Goal: Information Seeking & Learning: Learn about a topic

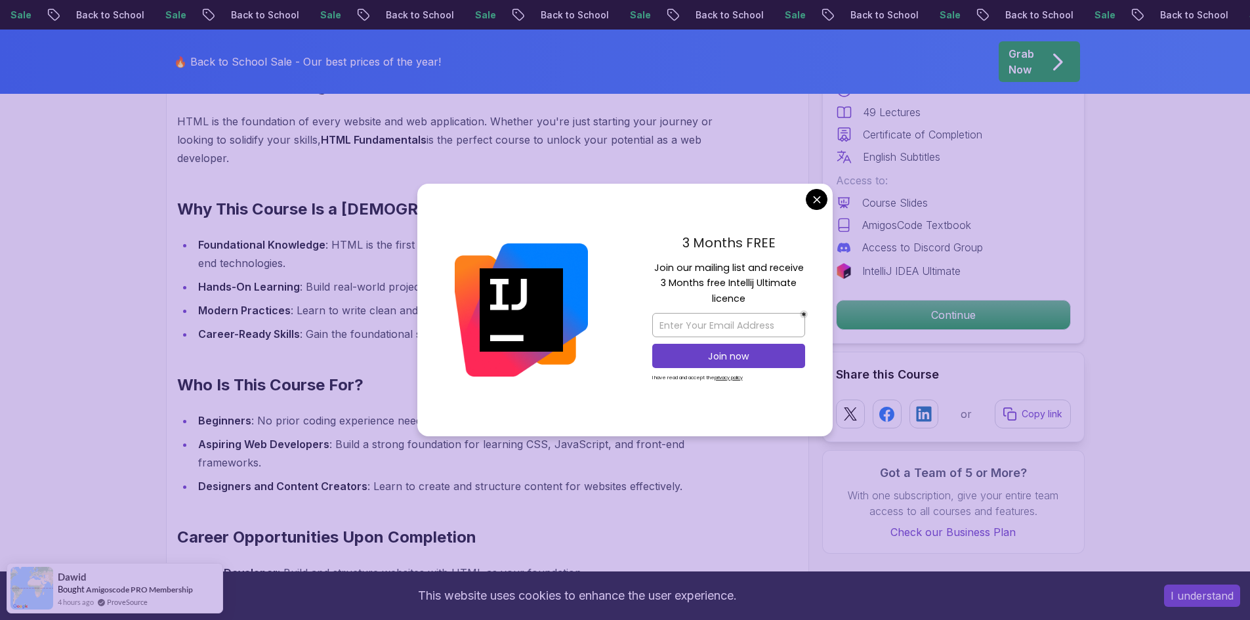
scroll to position [984, 0]
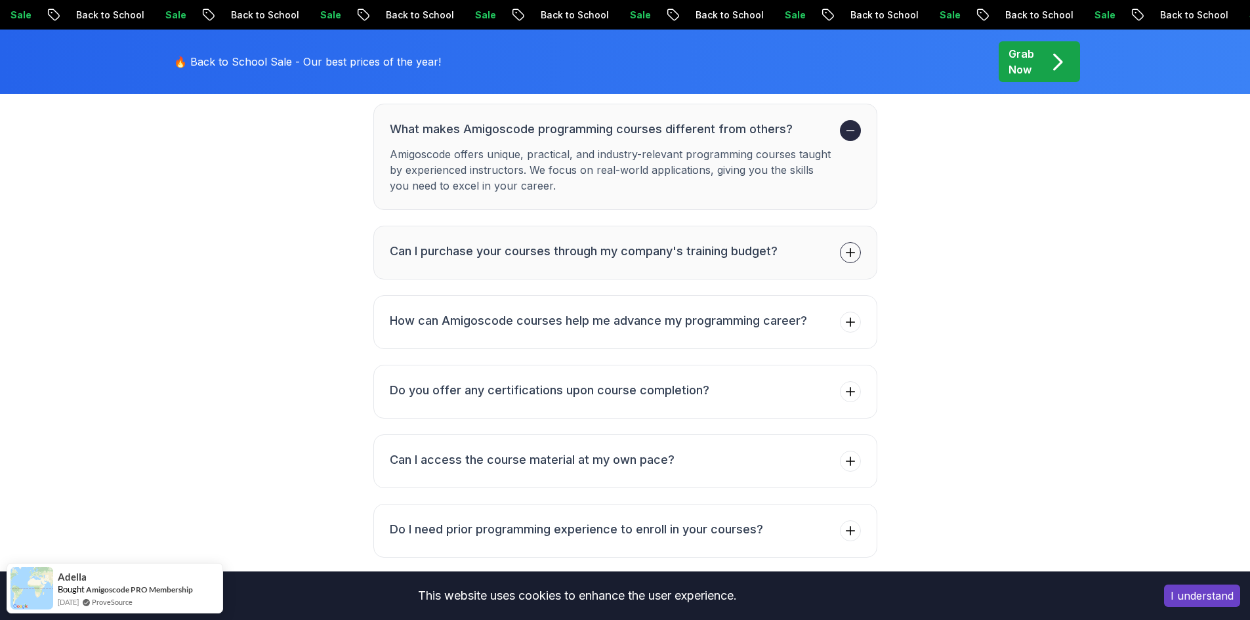
scroll to position [2755, 0]
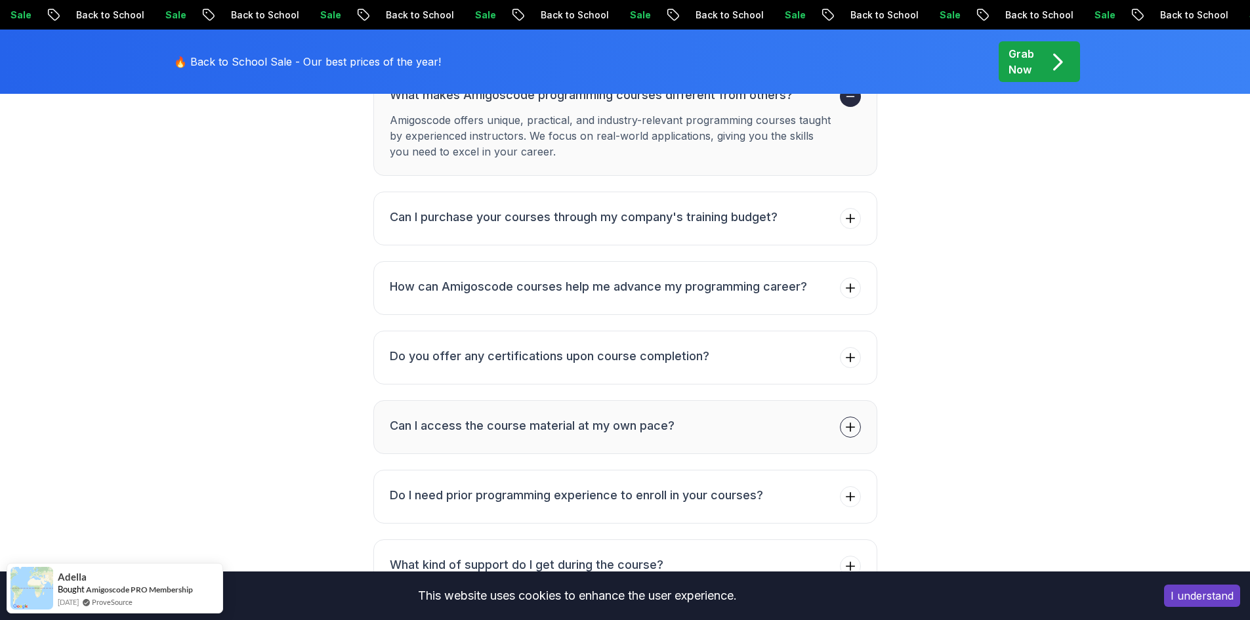
click at [426, 432] on h3 "Can I access the course material at my own pace?" at bounding box center [532, 426] width 285 height 18
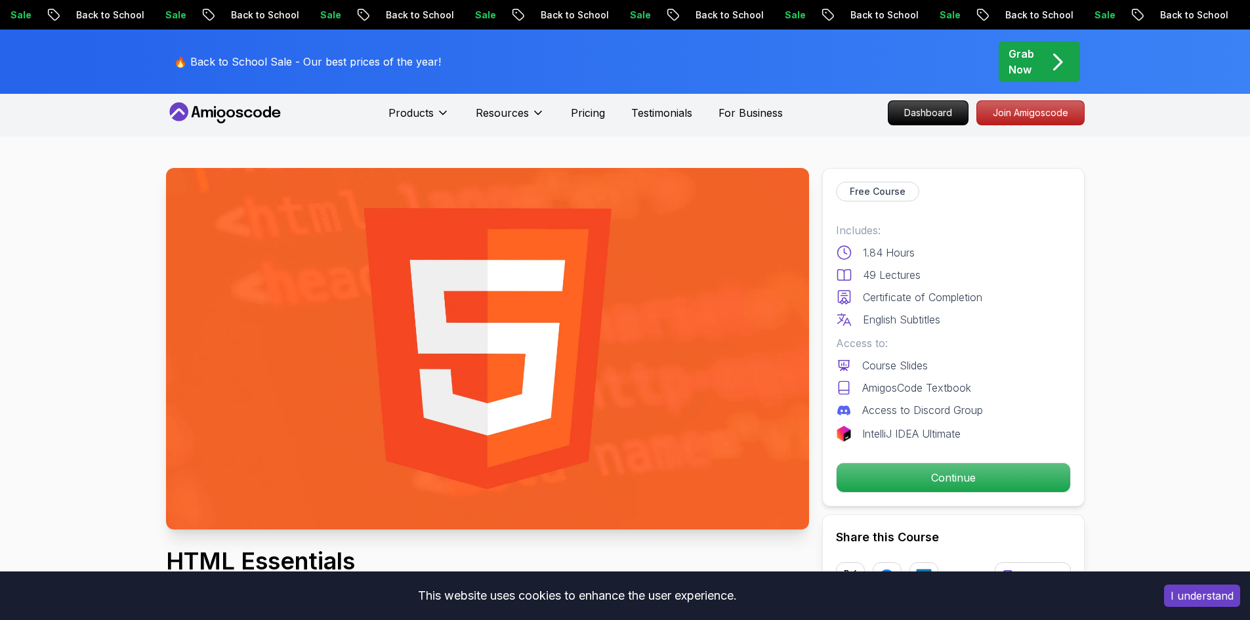
scroll to position [0, 0]
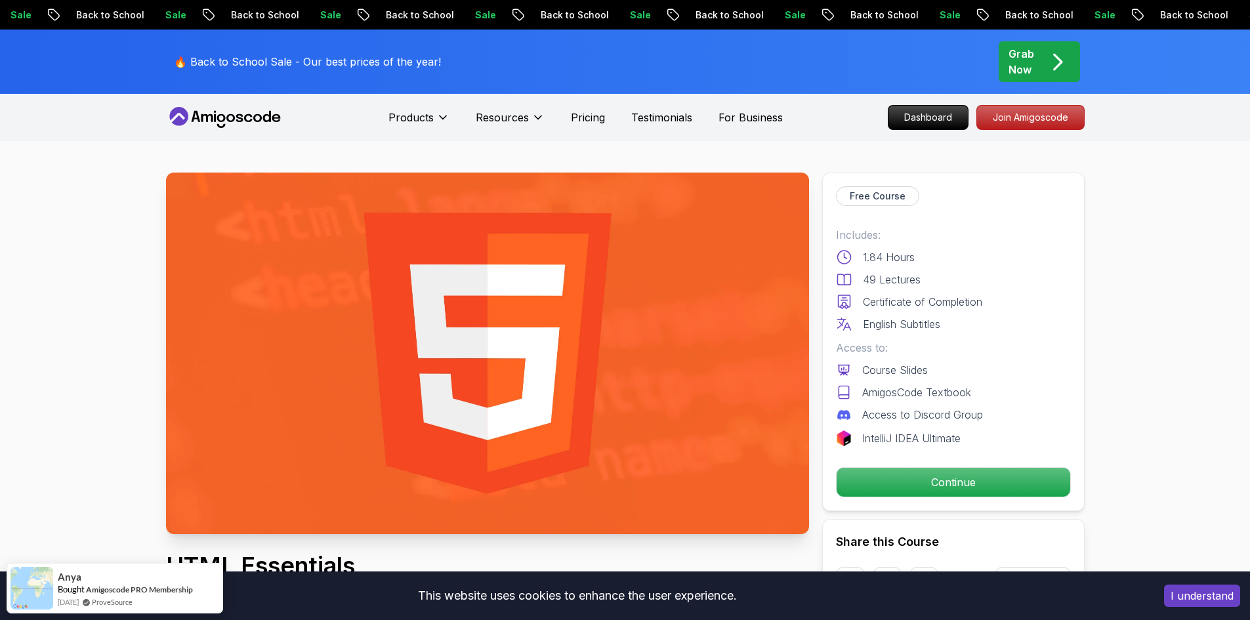
click at [890, 197] on p "Free Course" at bounding box center [878, 196] width 56 height 13
drag, startPoint x: 852, startPoint y: 197, endPoint x: 911, endPoint y: 195, distance: 59.1
click at [911, 195] on div "Free Course" at bounding box center [877, 196] width 83 height 20
copy p "Free Course"
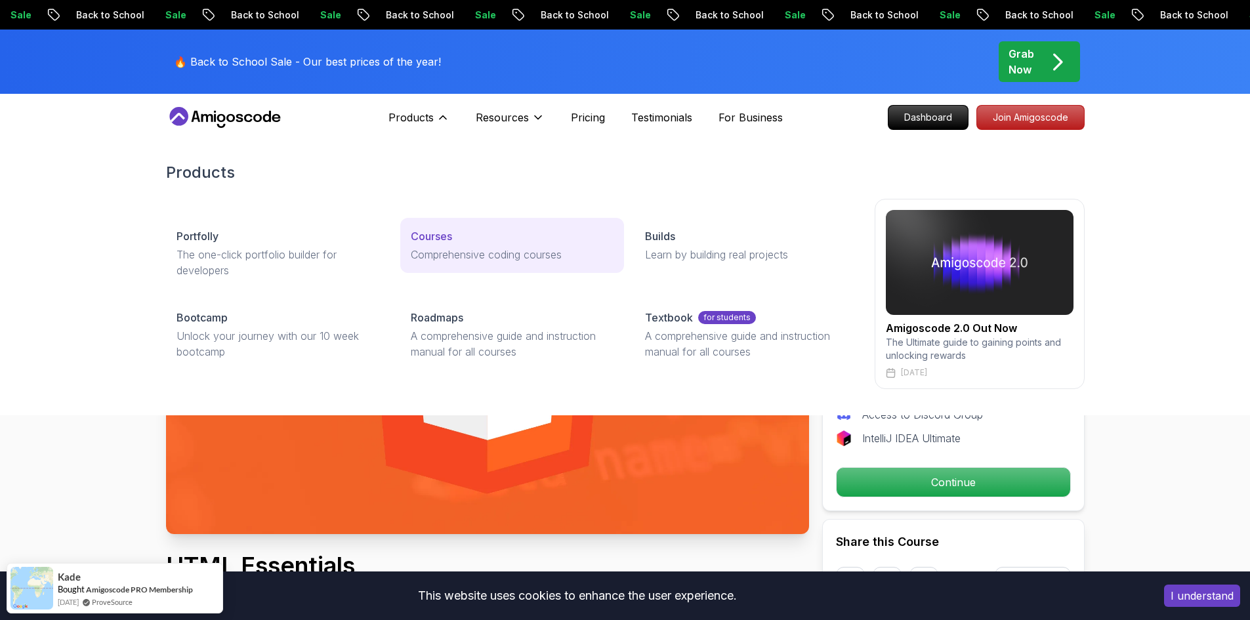
click at [434, 242] on p "Courses" at bounding box center [431, 236] width 41 height 16
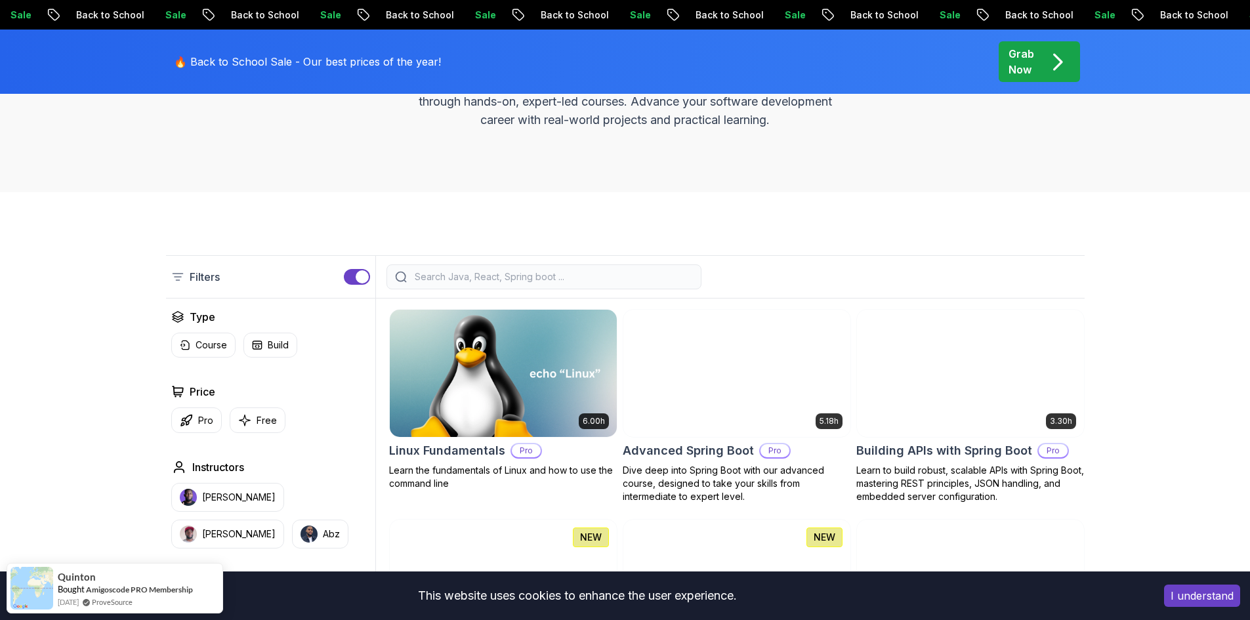
scroll to position [394, 0]
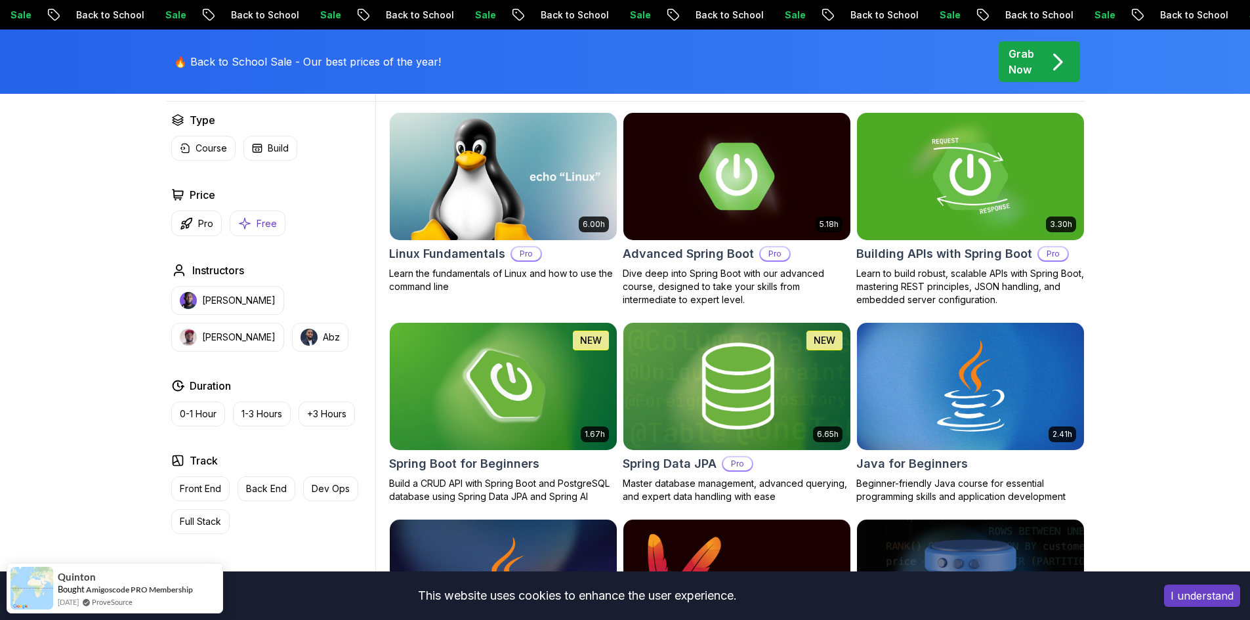
click at [246, 224] on icon "button" at bounding box center [244, 223] width 11 height 11
